Goal: Information Seeking & Learning: Learn about a topic

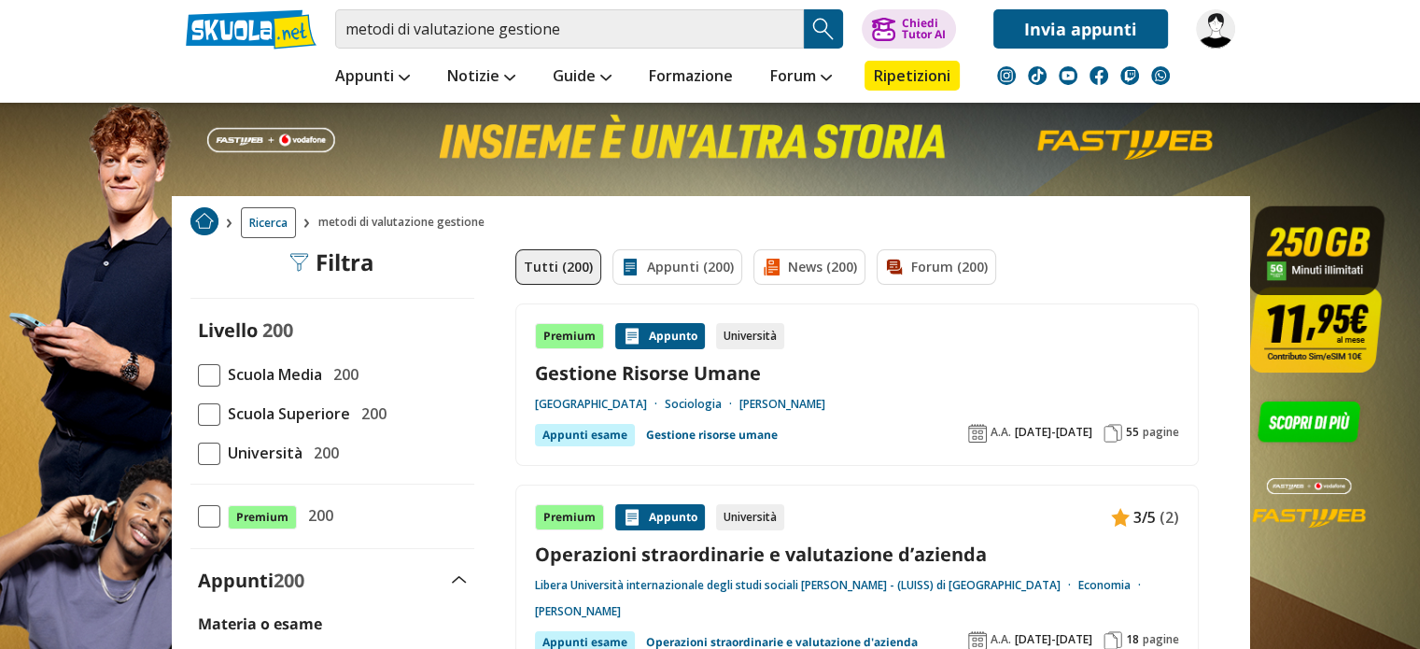
click at [210, 450] on span at bounding box center [209, 454] width 22 height 22
click at [198, 453] on input "Università 200" at bounding box center [198, 453] width 0 height 0
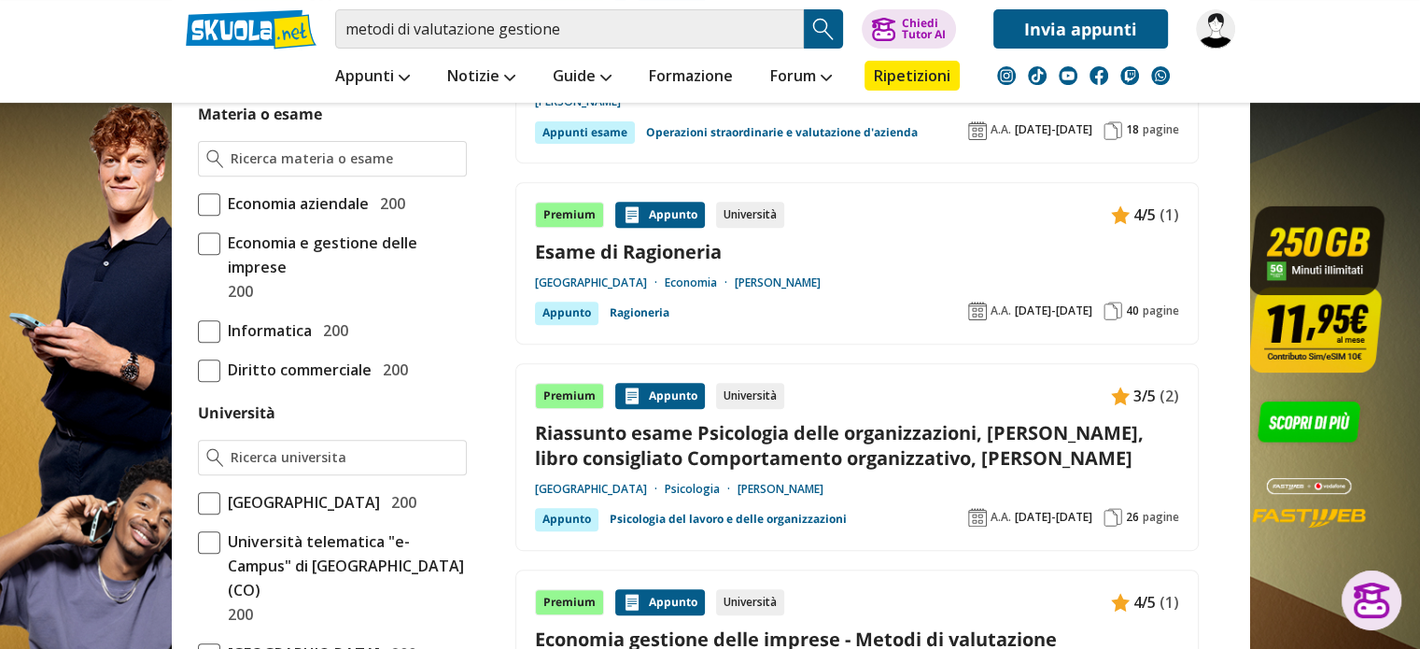
scroll to position [747, 0]
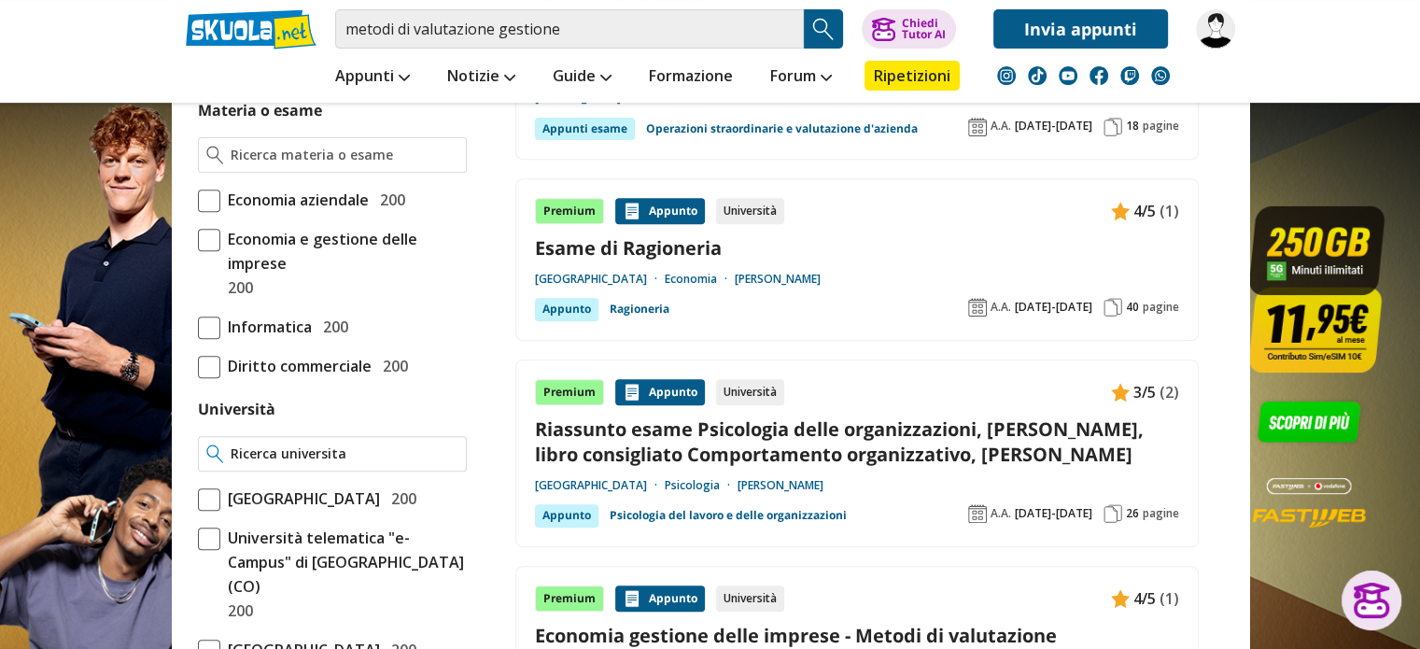
click at [389, 445] on input "Università" at bounding box center [344, 454] width 227 height 19
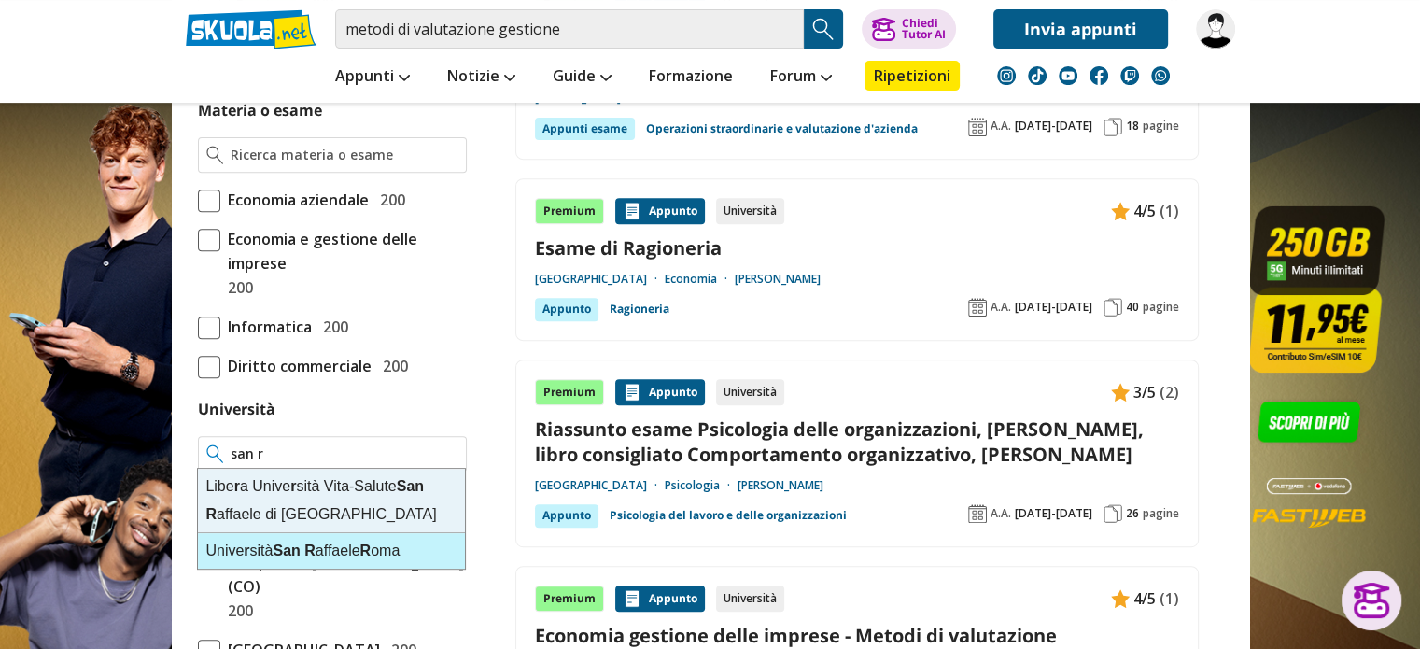
click at [335, 556] on div "Unive r sità San R affaele R oma" at bounding box center [331, 550] width 267 height 35
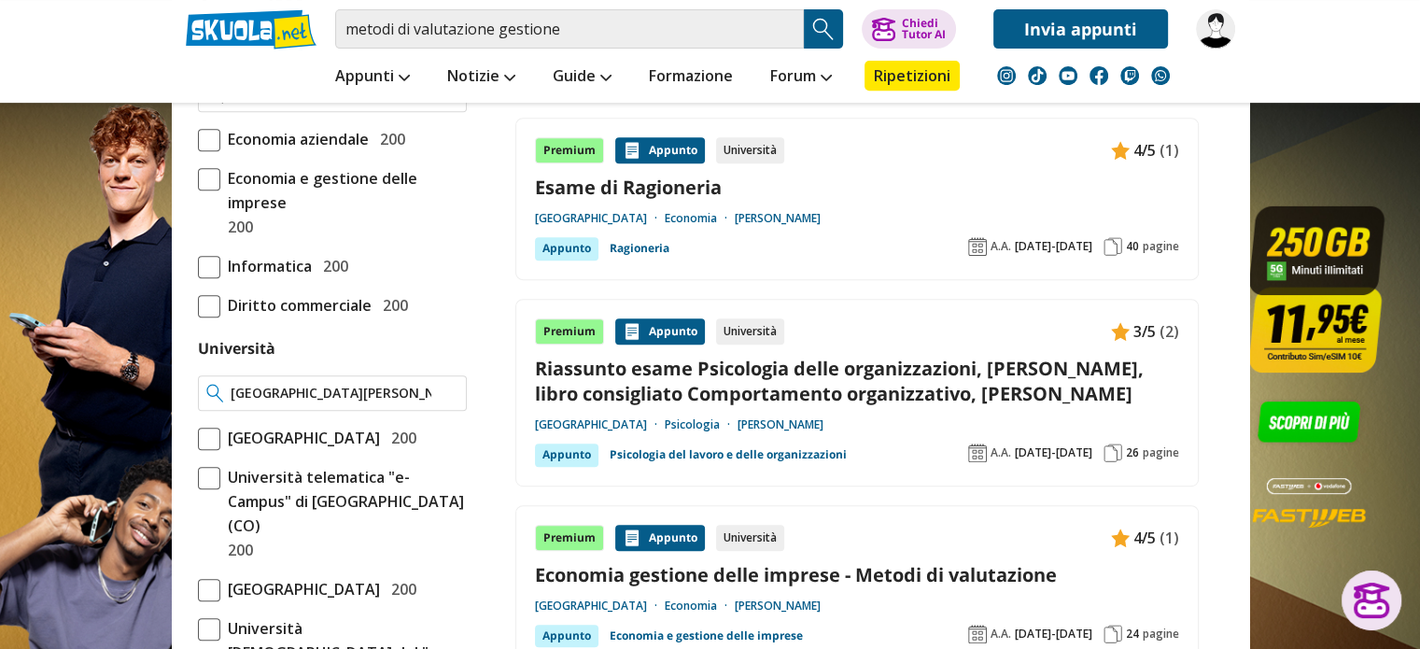
scroll to position [840, 0]
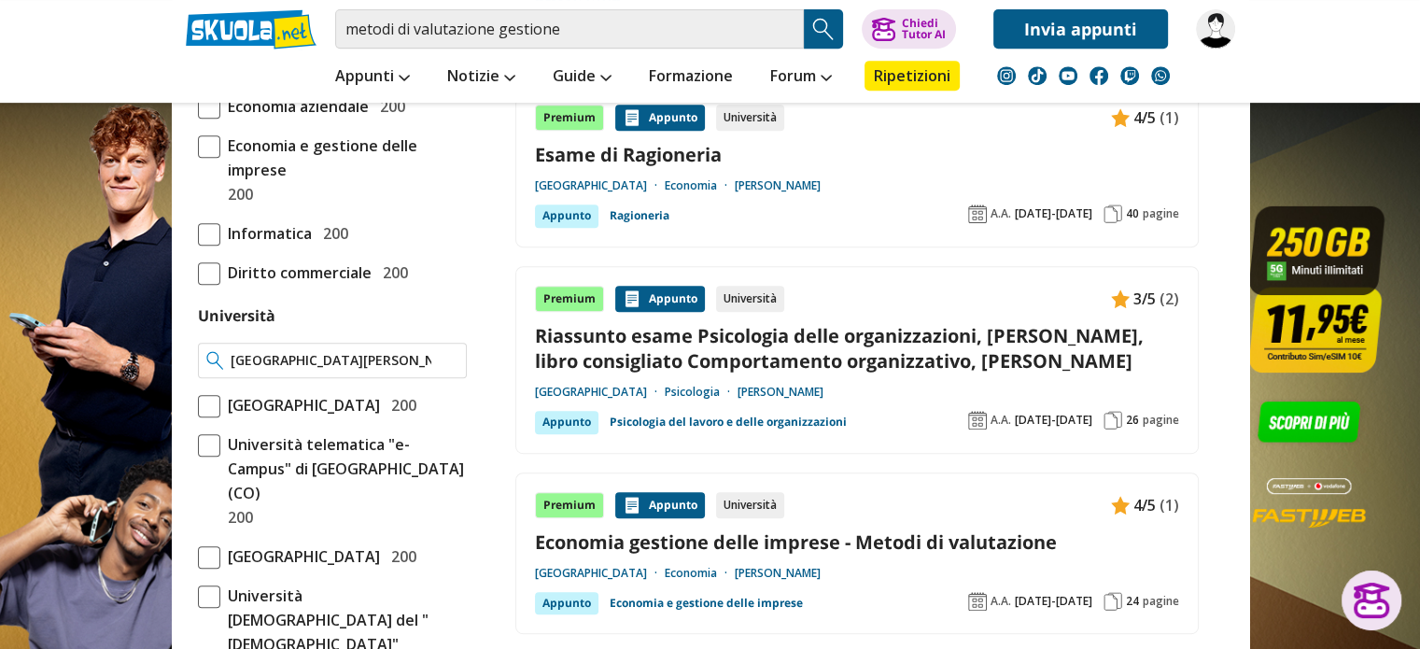
type input "[GEOGRAPHIC_DATA][PERSON_NAME]"
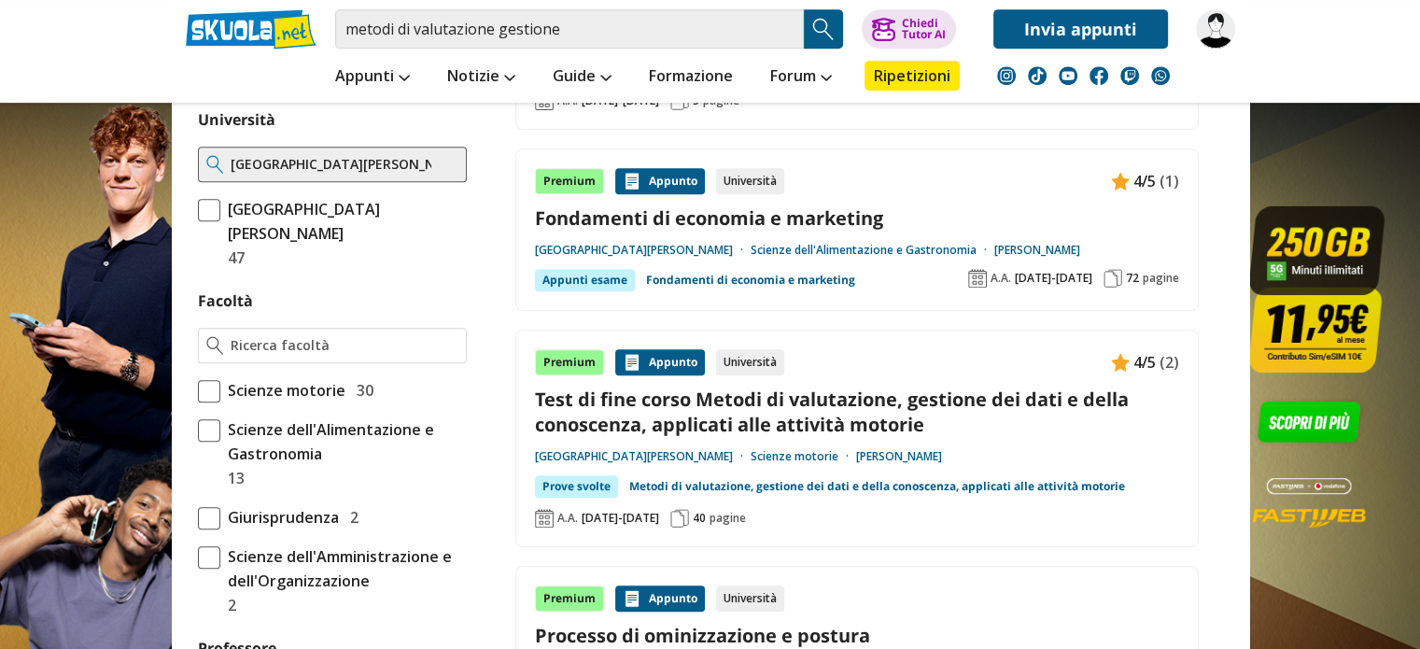
scroll to position [934, 0]
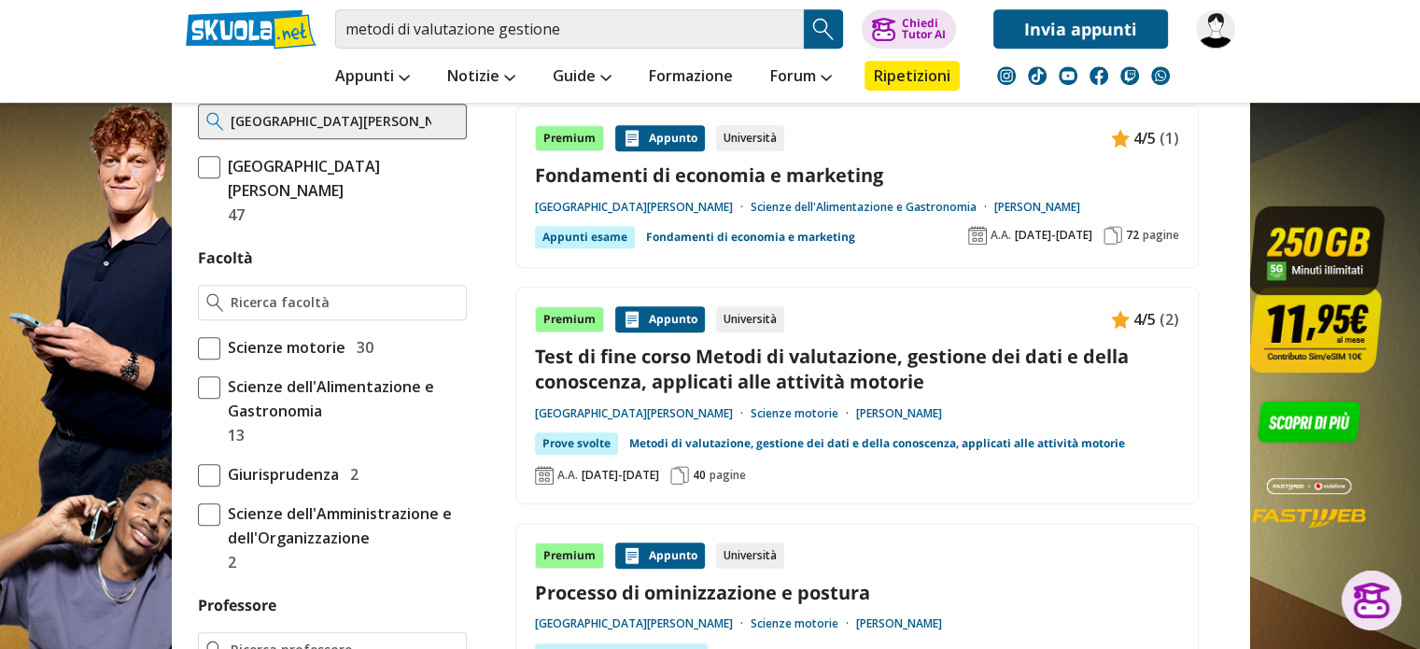
click at [585, 444] on div "Prove svolte" at bounding box center [576, 443] width 83 height 22
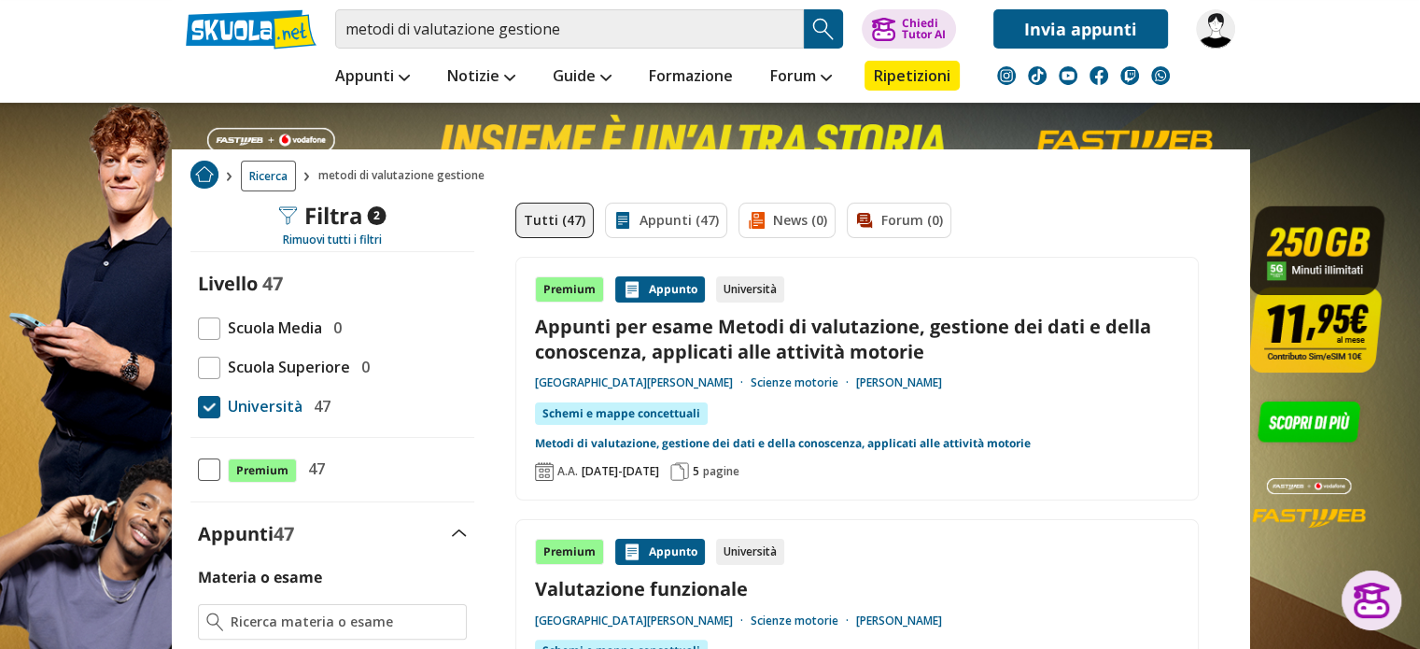
scroll to position [187, 0]
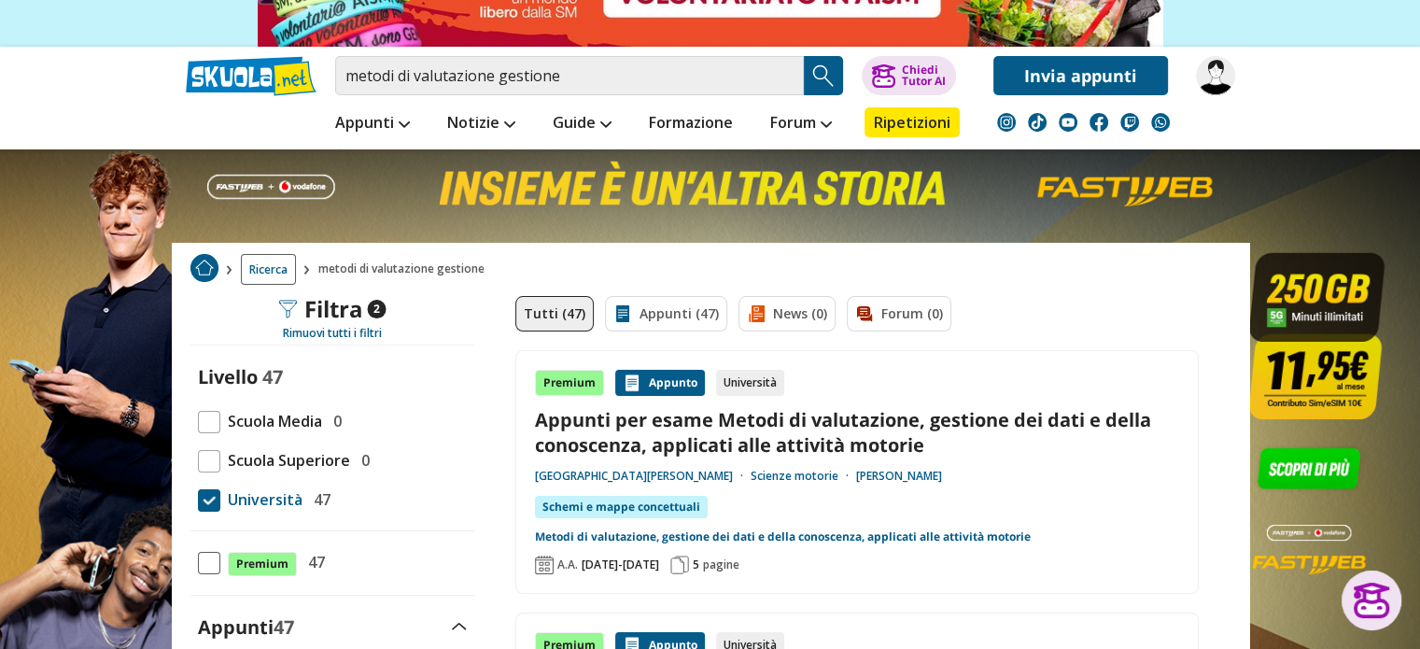
click at [551, 314] on link "Tutti (47)" at bounding box center [554, 313] width 78 height 35
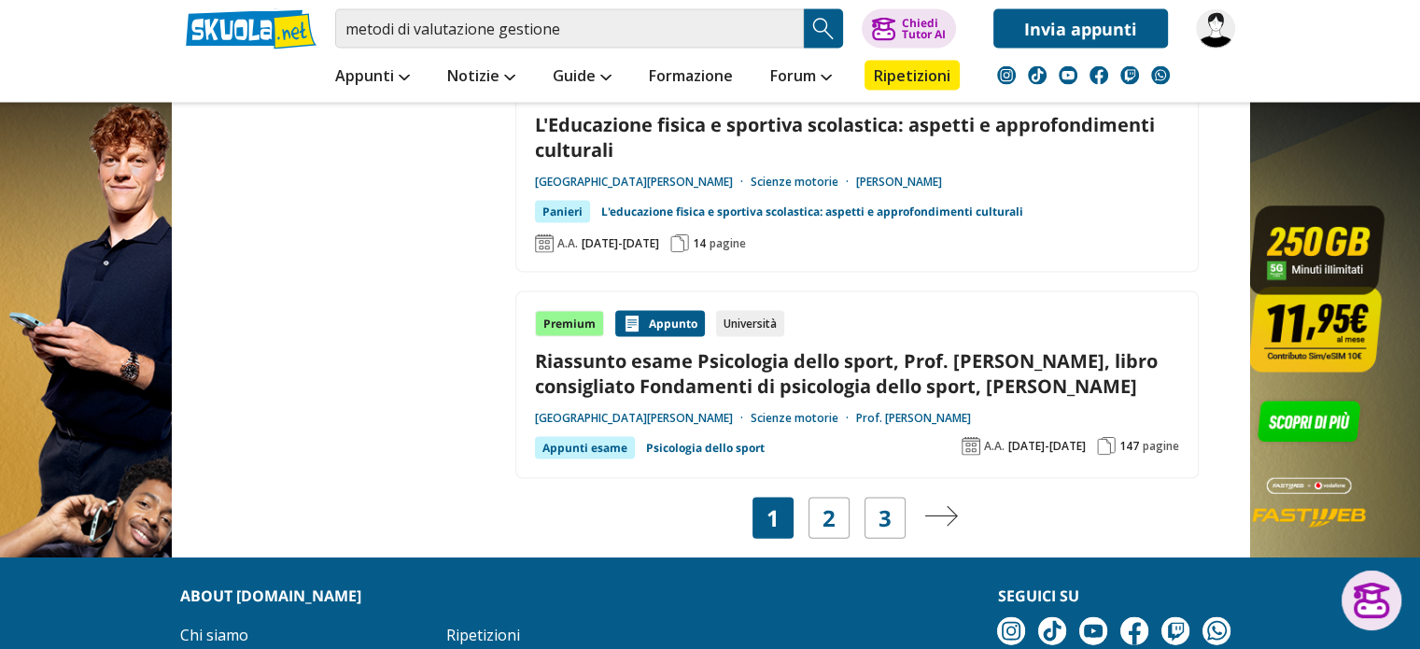
scroll to position [3922, 0]
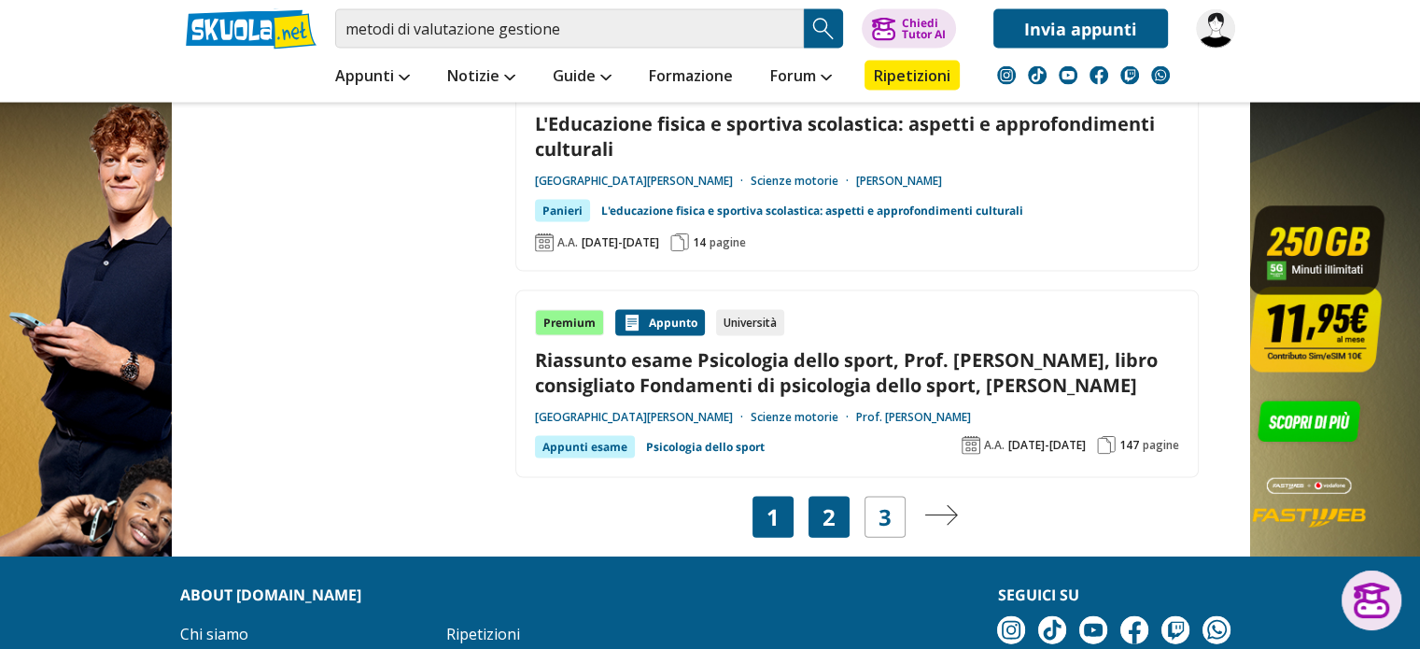
click at [837, 497] on div "2" at bounding box center [829, 517] width 41 height 41
click at [833, 504] on link "2" at bounding box center [829, 517] width 13 height 26
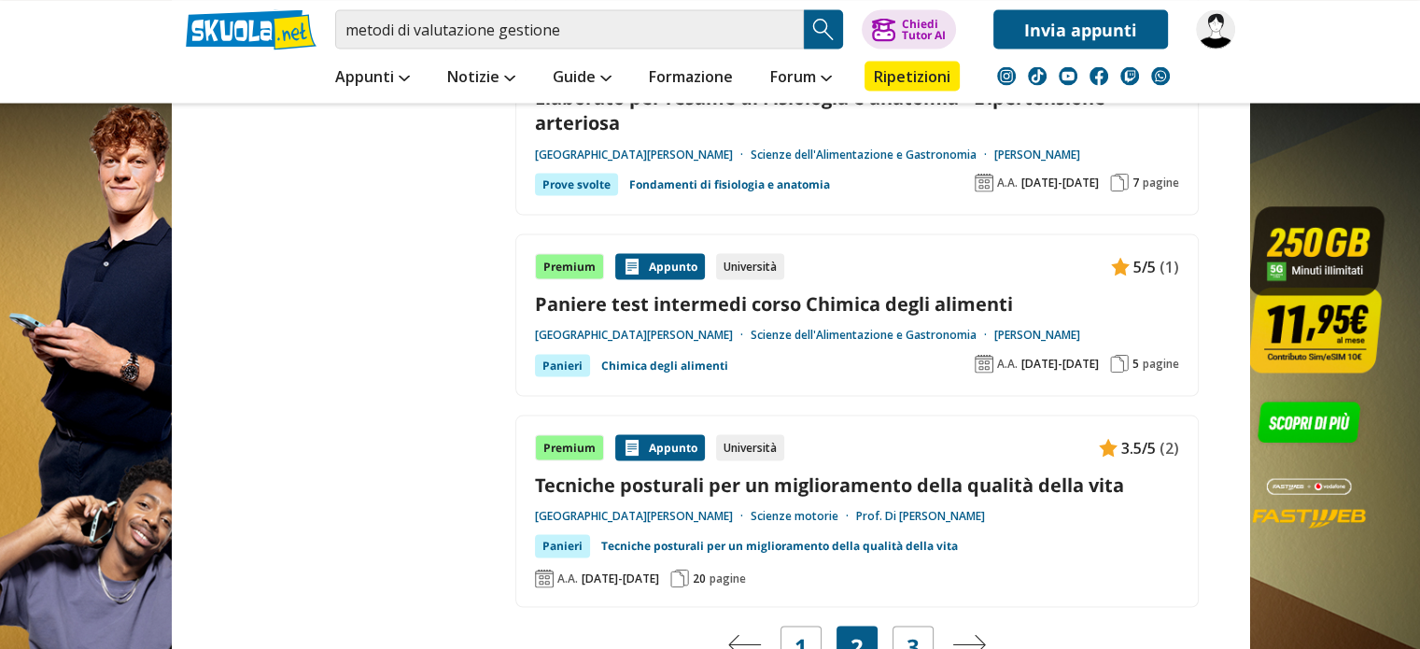
scroll to position [3735, 0]
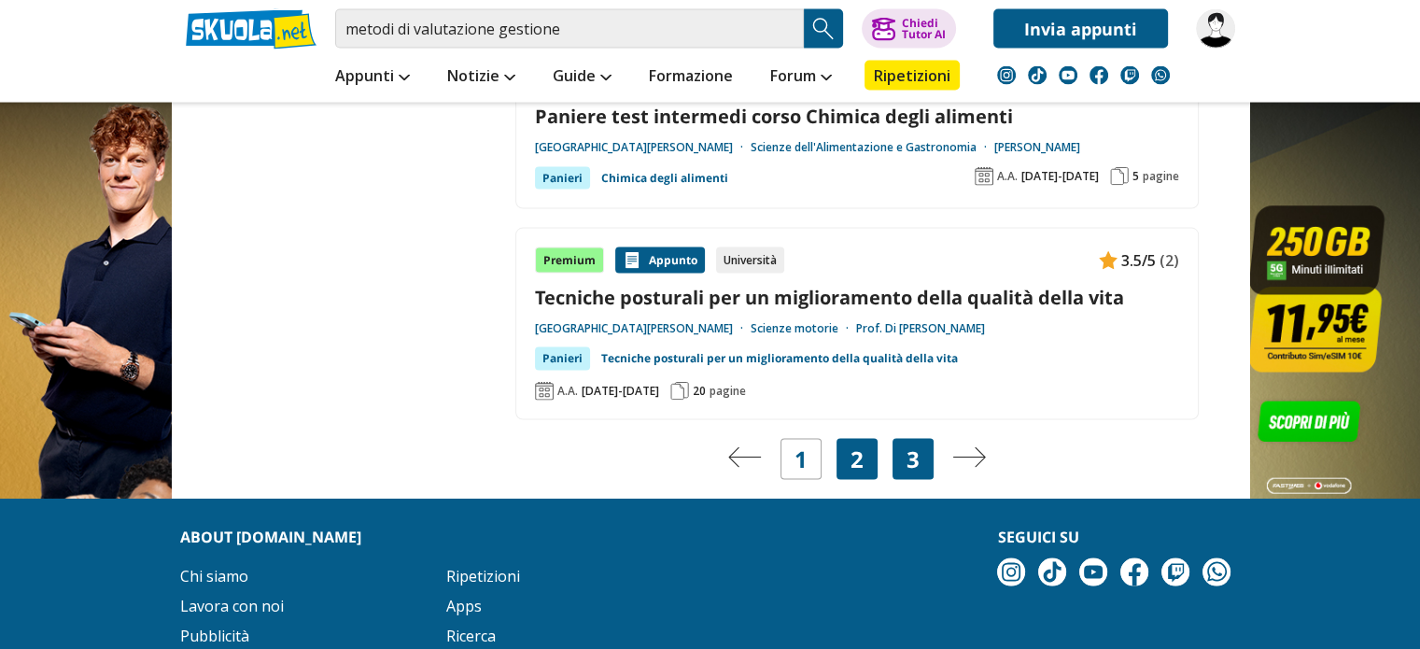
click at [914, 446] on link "3" at bounding box center [913, 459] width 13 height 26
